Goal: Information Seeking & Learning: Learn about a topic

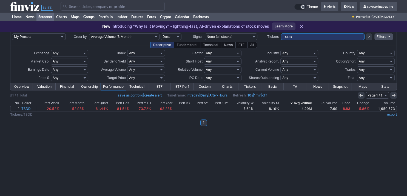
click at [313, 39] on input "TSDD" at bounding box center [323, 36] width 84 height 7
type input "amds,epv"
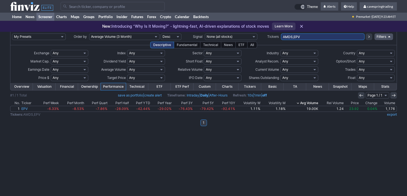
click at [22, 85] on link "Overview" at bounding box center [21, 86] width 22 height 7
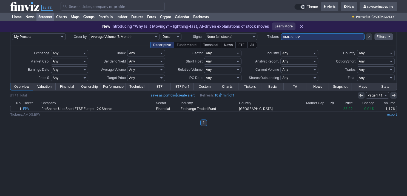
click at [44, 86] on link "Valuation" at bounding box center [44, 86] width 22 height 7
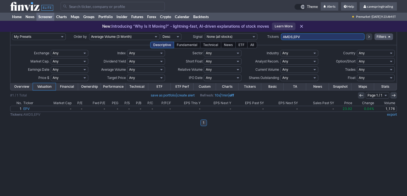
click at [68, 85] on link "Financial" at bounding box center [67, 86] width 22 height 7
click at [93, 88] on link "Ownership" at bounding box center [89, 86] width 22 height 7
click at [228, 86] on link "Charts" at bounding box center [227, 86] width 22 height 7
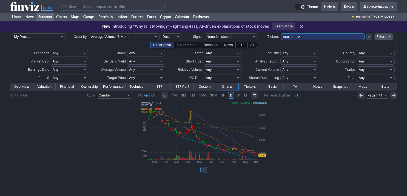
click at [247, 88] on link "Tickers" at bounding box center [249, 86] width 22 height 7
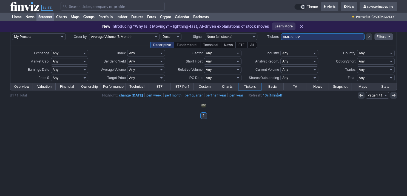
click at [271, 88] on link "Basic" at bounding box center [272, 86] width 22 height 7
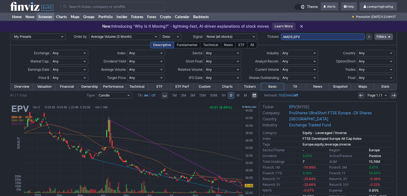
click at [298, 86] on link "TA" at bounding box center [294, 86] width 22 height 7
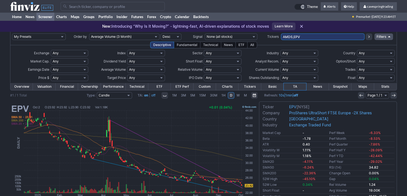
click at [324, 84] on link "News" at bounding box center [317, 86] width 22 height 7
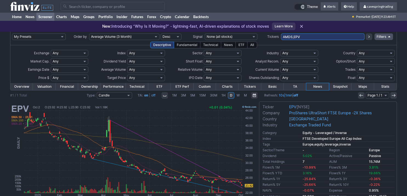
click at [343, 87] on link "Snapshot" at bounding box center [340, 86] width 22 height 7
click at [357, 85] on link "Maps" at bounding box center [362, 86] width 22 height 7
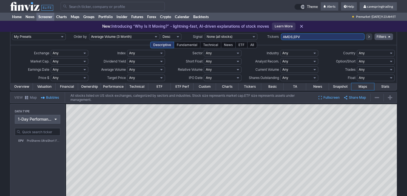
click at [65, 88] on link "Financial" at bounding box center [67, 86] width 22 height 7
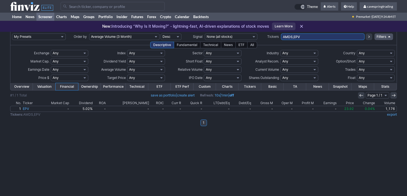
click at [45, 85] on link "Valuation" at bounding box center [44, 86] width 22 height 7
click at [34, 87] on link "Valuation" at bounding box center [44, 86] width 22 height 7
click at [27, 86] on link "Overview" at bounding box center [21, 86] width 22 height 7
